Goal: Transaction & Acquisition: Purchase product/service

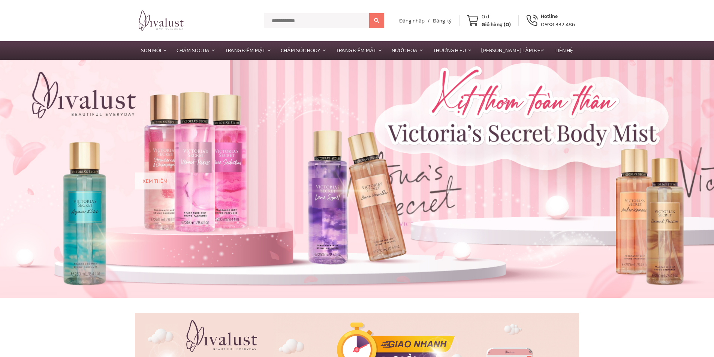
click at [708, 352] on div at bounding box center [708, 352] width 0 height 0
click at [543, 17] on div "Hotline" at bounding box center [558, 16] width 34 height 7
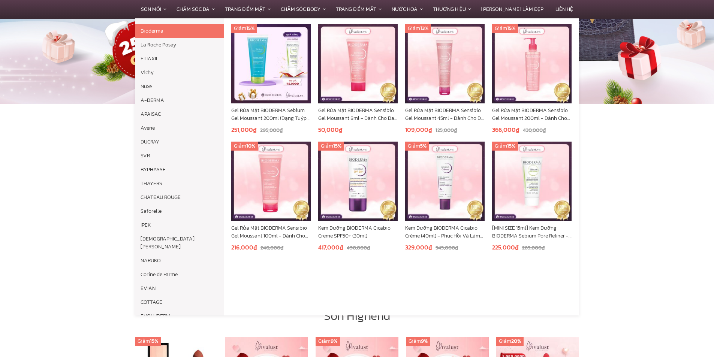
scroll to position [187, 0]
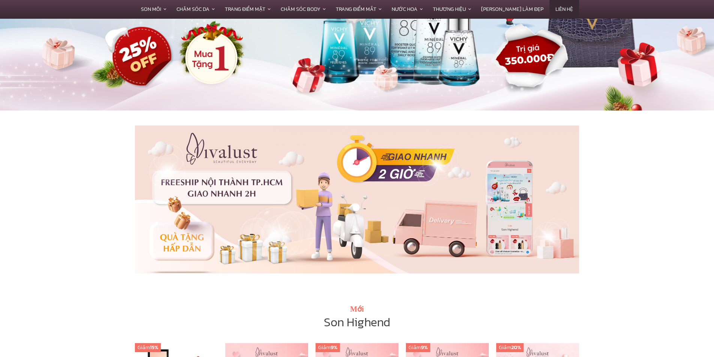
click at [550, 7] on link "Liên hệ" at bounding box center [564, 9] width 30 height 18
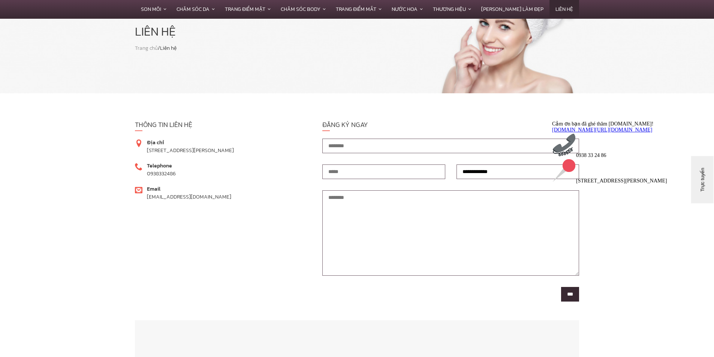
click at [629, 132] on link "www.facebook.com/vivalust.vn" at bounding box center [602, 130] width 100 height 6
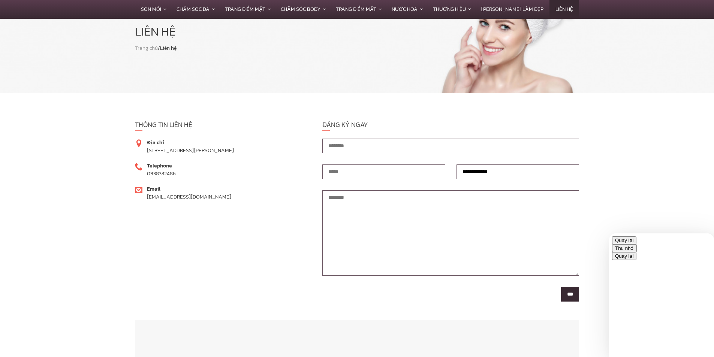
drag, startPoint x: 702, startPoint y: 246, endPoint x: 693, endPoint y: 246, distance: 9.8
click at [637, 246] on button "Thu nhỏ" at bounding box center [624, 248] width 25 height 8
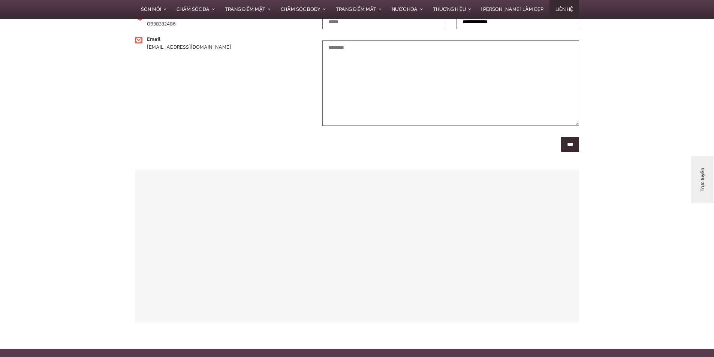
scroll to position [412, 0]
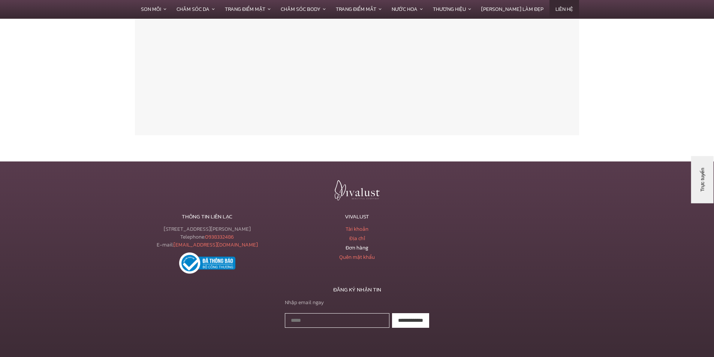
click at [356, 249] on link "Đơn hàng" at bounding box center [357, 248] width 23 height 8
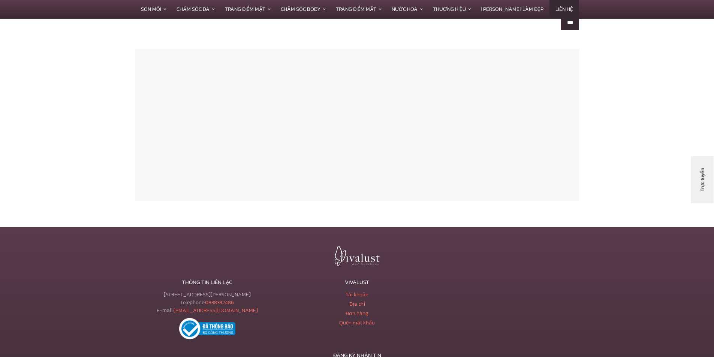
scroll to position [262, 0]
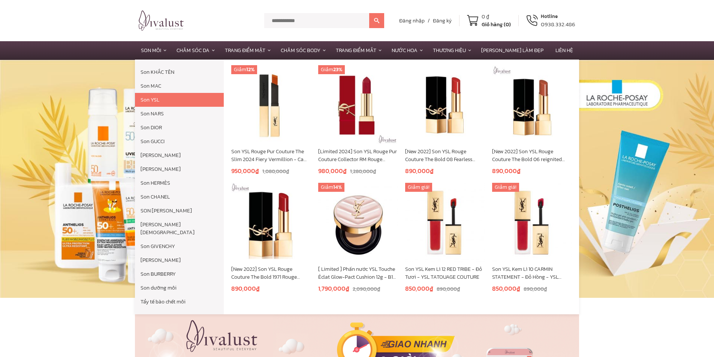
click at [156, 99] on link "Son YSL" at bounding box center [179, 100] width 89 height 14
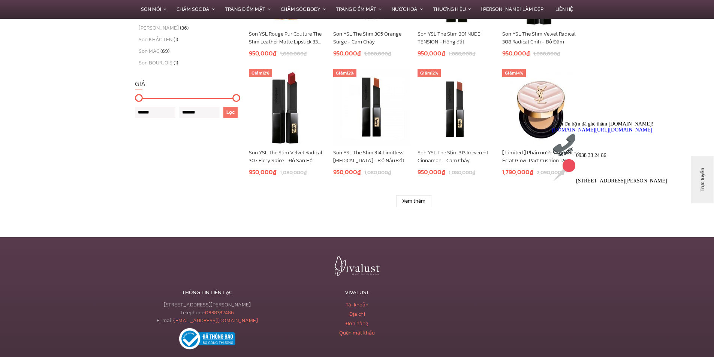
scroll to position [525, 0]
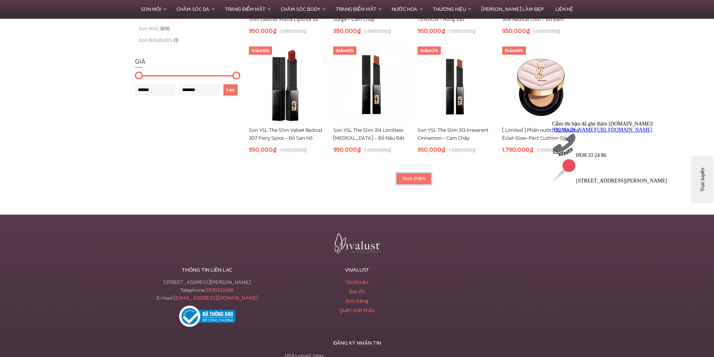
click at [420, 177] on link "Xem thêm" at bounding box center [413, 179] width 35 height 12
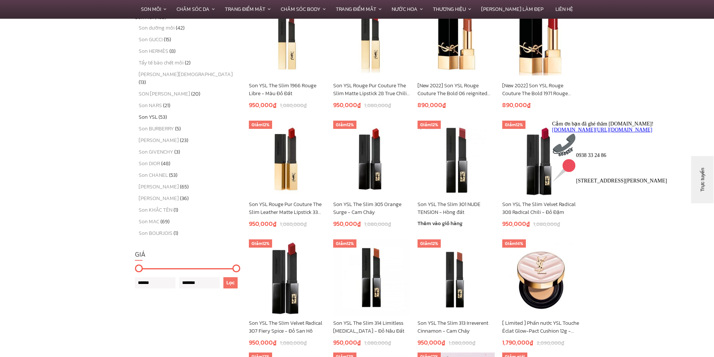
scroll to position [187, 0]
